Goal: Transaction & Acquisition: Purchase product/service

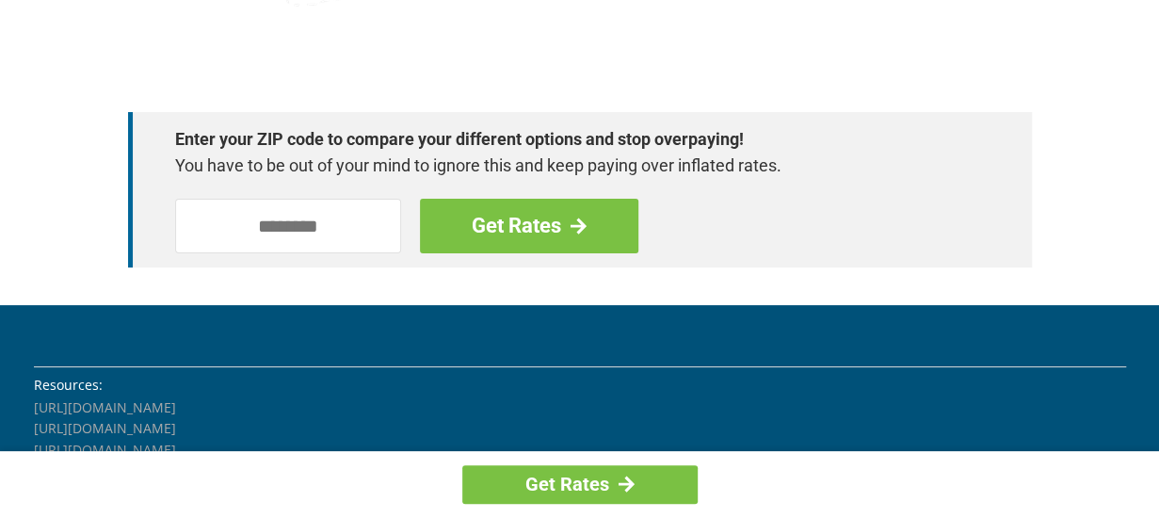
scroll to position [2923, 0]
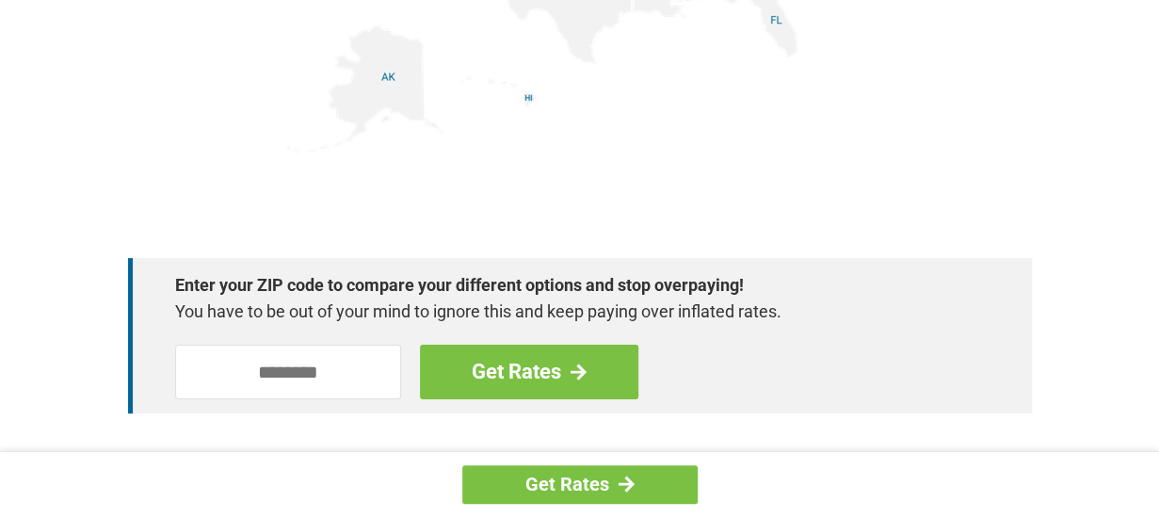
scroll to position [2448, 0]
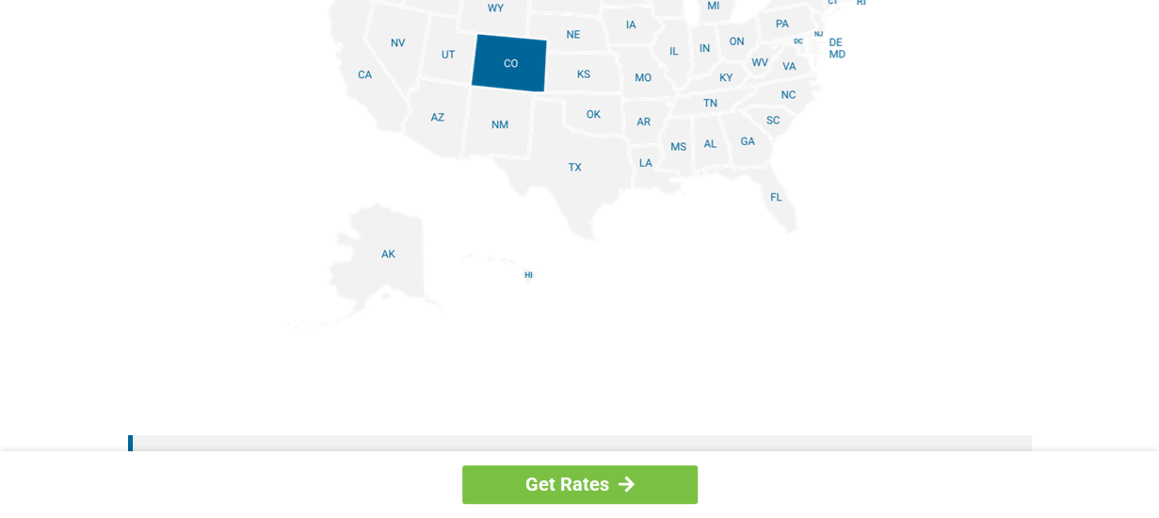
click at [585, 169] on img at bounding box center [579, 117] width 587 height 425
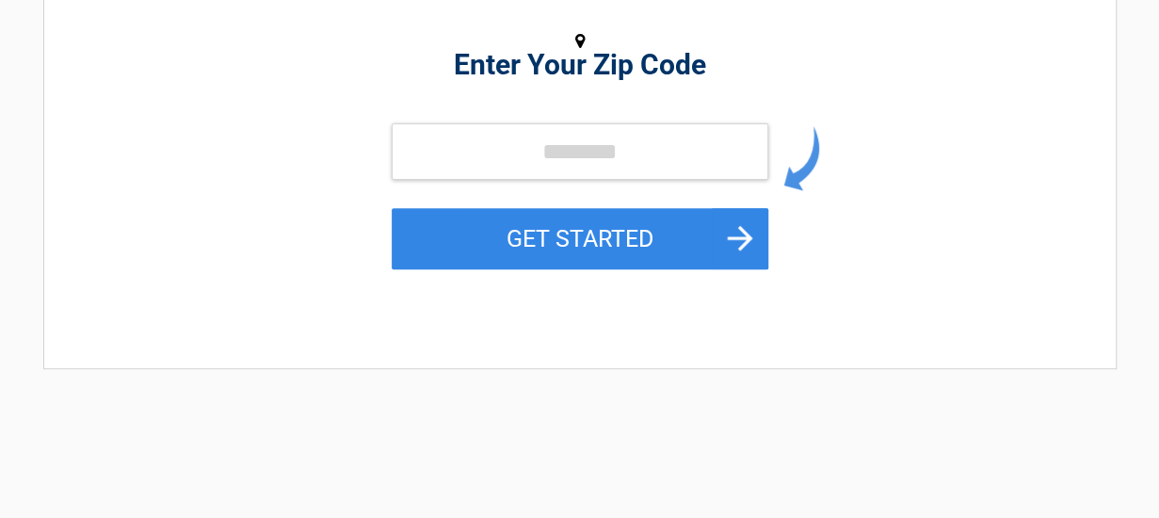
scroll to position [282, 0]
